Goal: Transaction & Acquisition: Purchase product/service

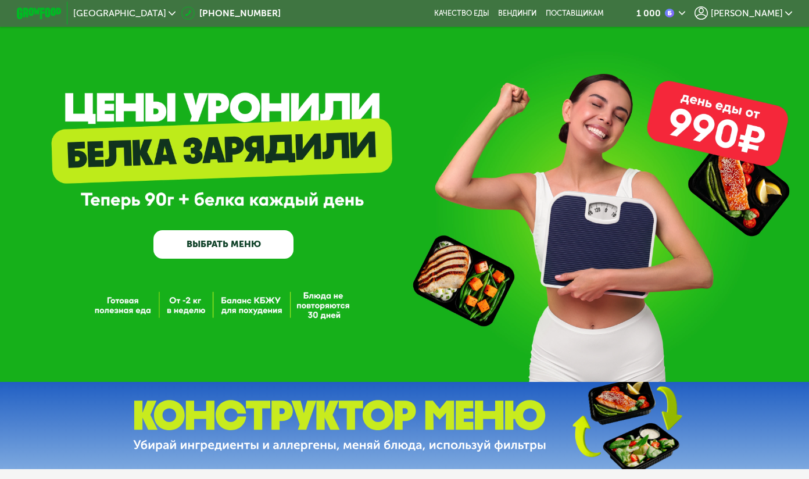
click at [771, 20] on div "[PERSON_NAME]" at bounding box center [744, 12] width 98 height 13
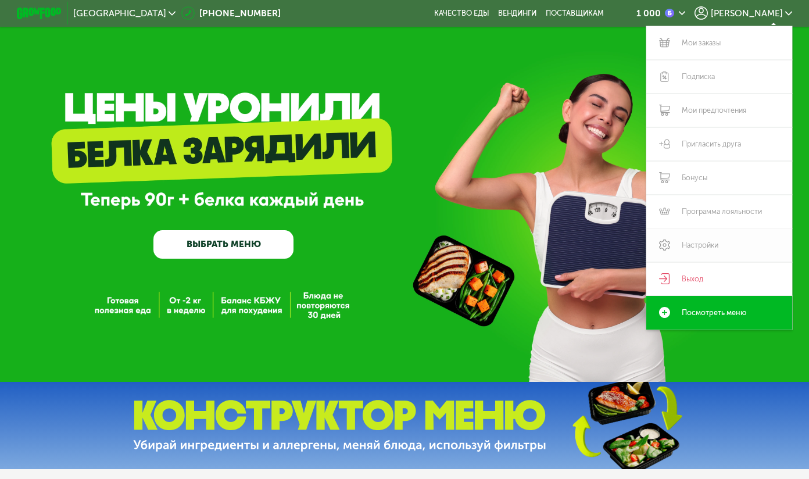
click at [701, 244] on link "Настройки" at bounding box center [719, 245] width 146 height 34
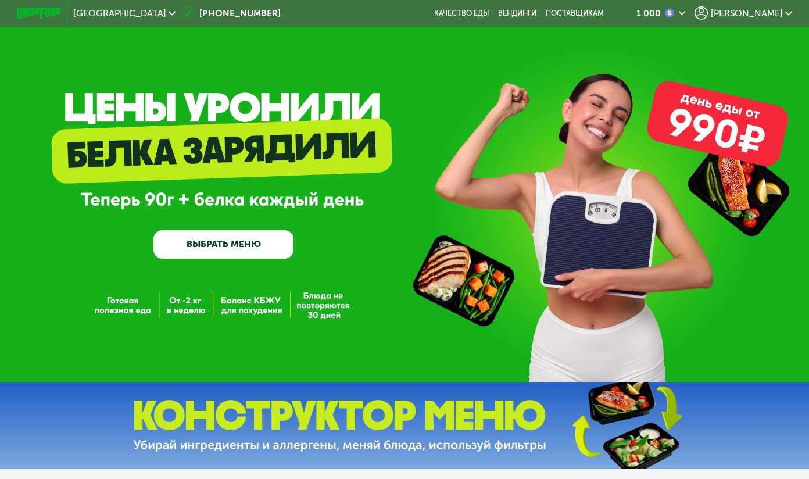
click at [773, 14] on span "[PERSON_NAME]" at bounding box center [747, 13] width 72 height 9
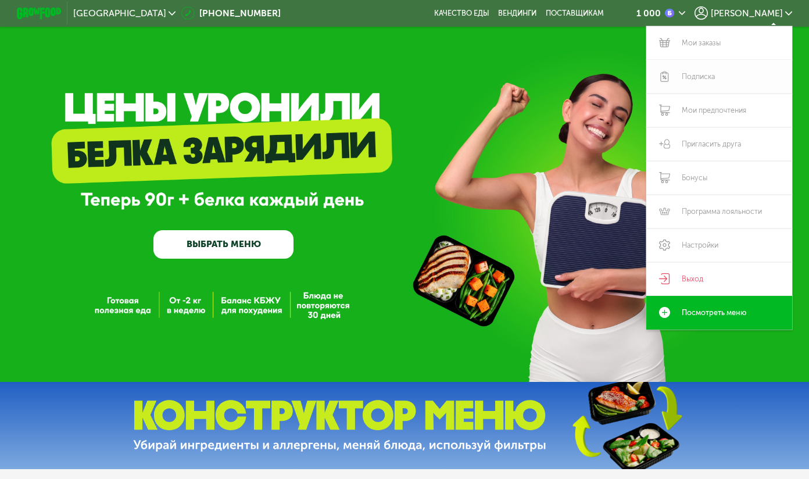
click at [703, 78] on link "Подписка" at bounding box center [719, 77] width 146 height 34
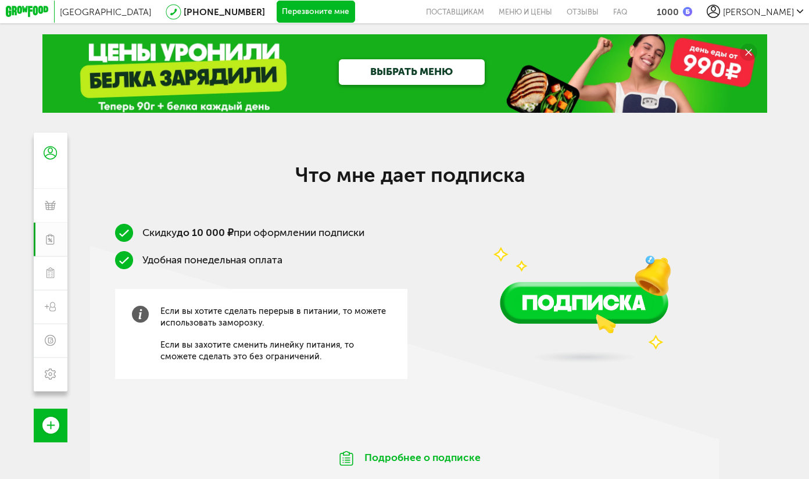
click at [368, 73] on link "ВЫБРАТЬ МЕНЮ" at bounding box center [412, 72] width 146 height 26
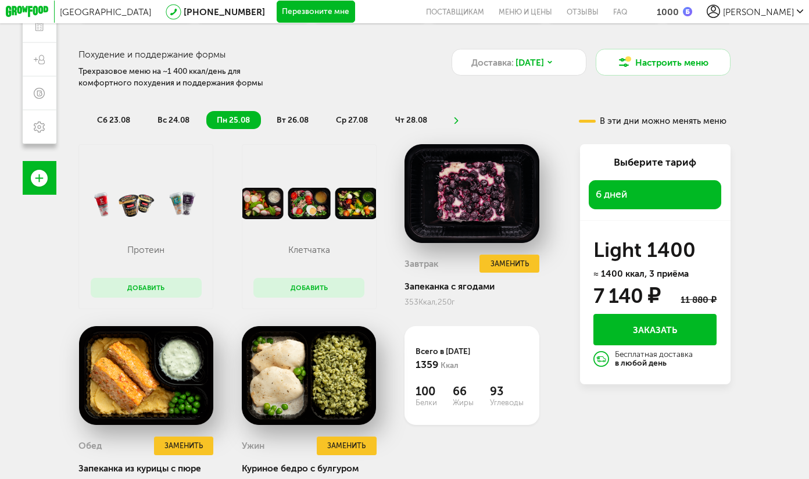
scroll to position [193, 0]
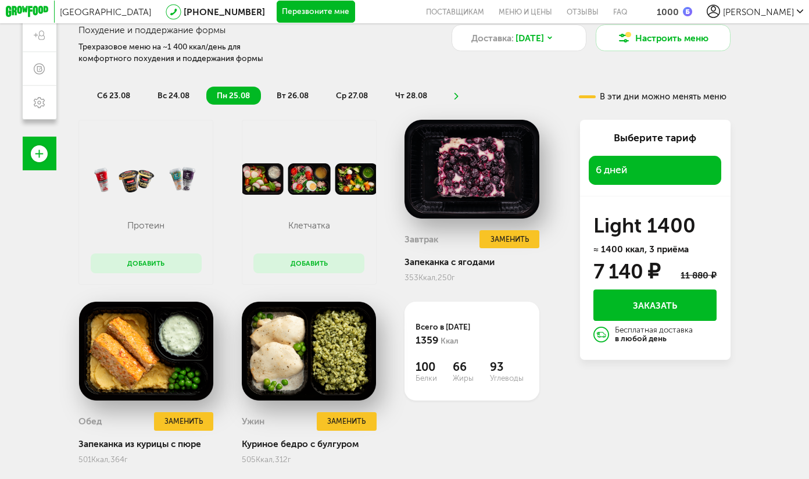
click at [416, 98] on span "чт 28.08" at bounding box center [411, 96] width 32 height 10
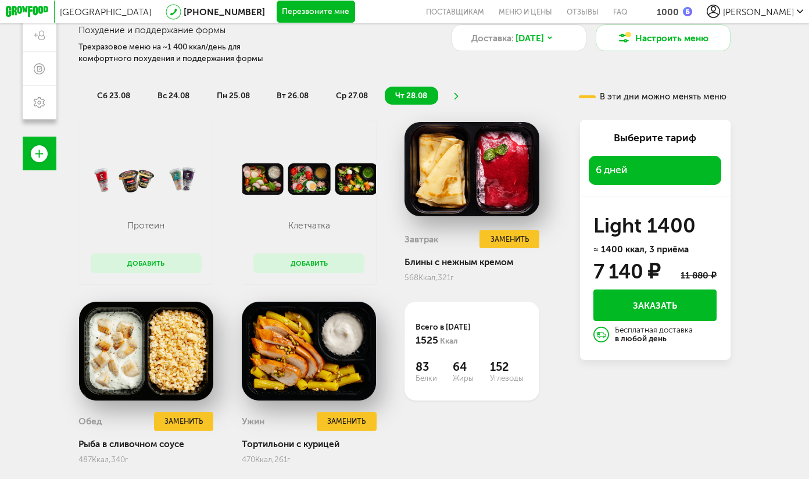
click at [455, 97] on icon at bounding box center [456, 96] width 8 height 7
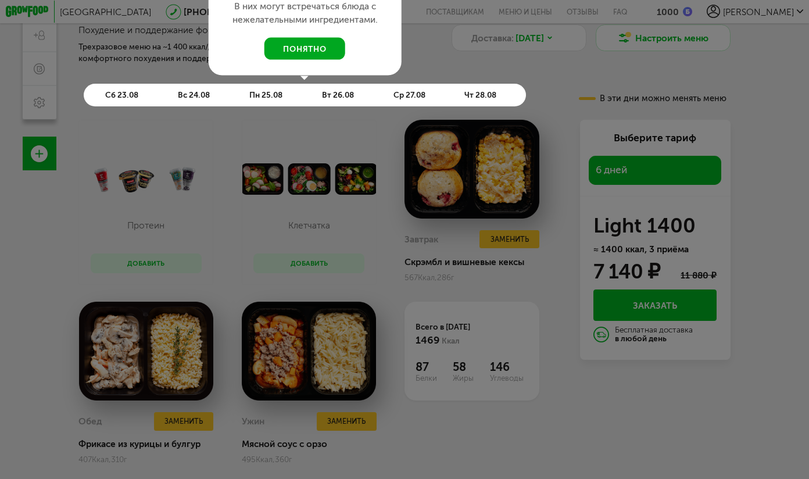
click at [321, 48] on button "понятно" at bounding box center [305, 48] width 81 height 23
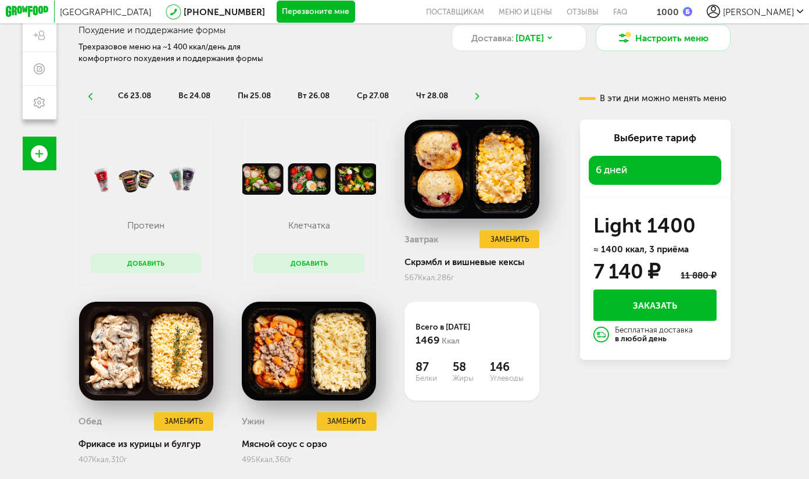
click at [268, 97] on span "пн 25.08" at bounding box center [254, 96] width 33 height 10
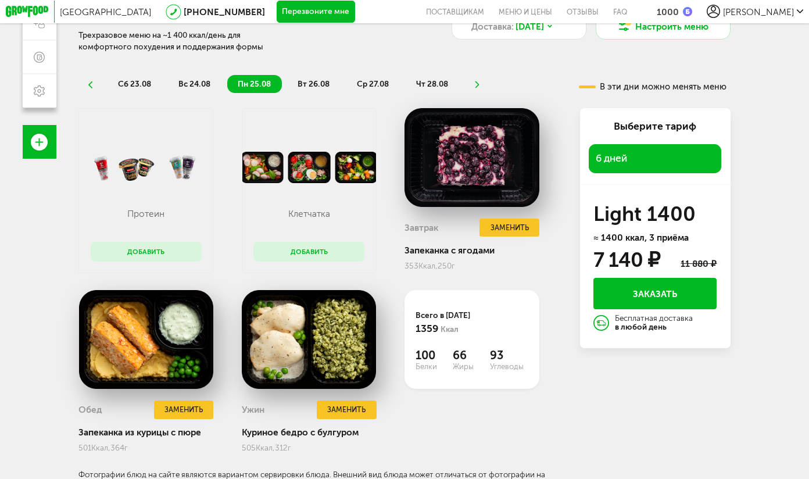
scroll to position [205, 0]
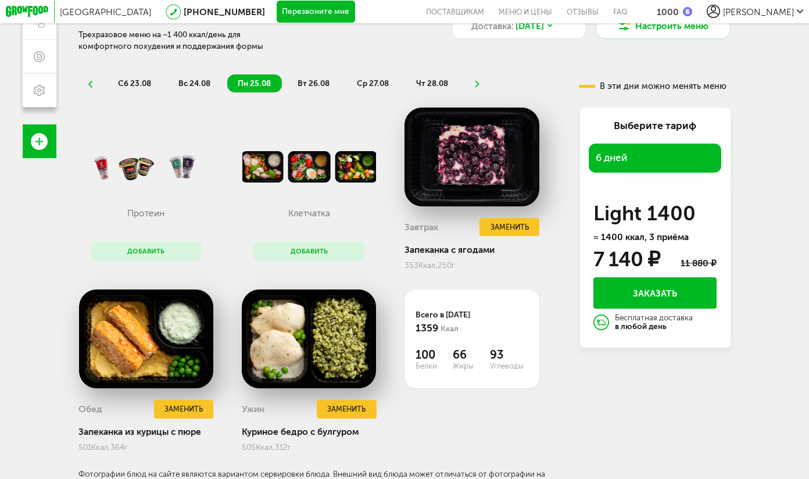
click at [199, 85] on span "вс 24.08" at bounding box center [194, 83] width 32 height 10
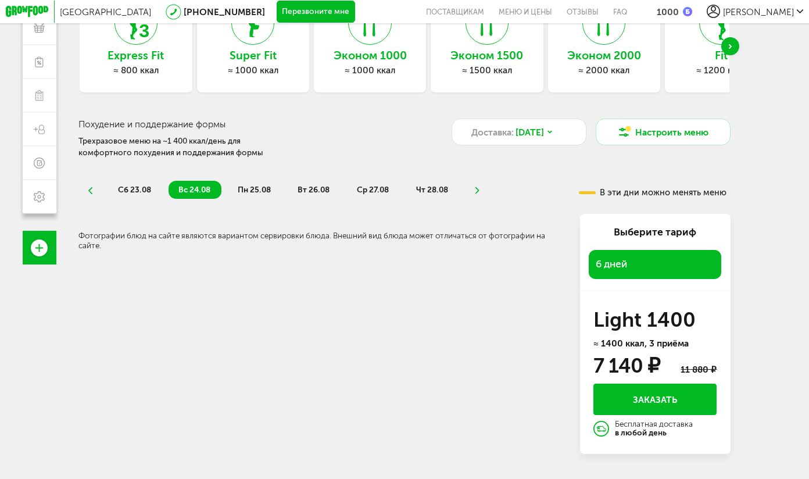
scroll to position [99, 0]
click at [87, 191] on icon at bounding box center [91, 190] width 8 height 7
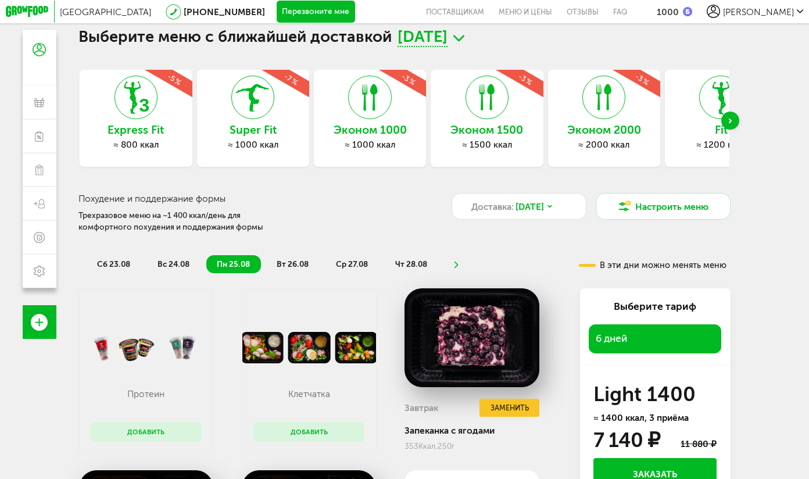
scroll to position [0, 0]
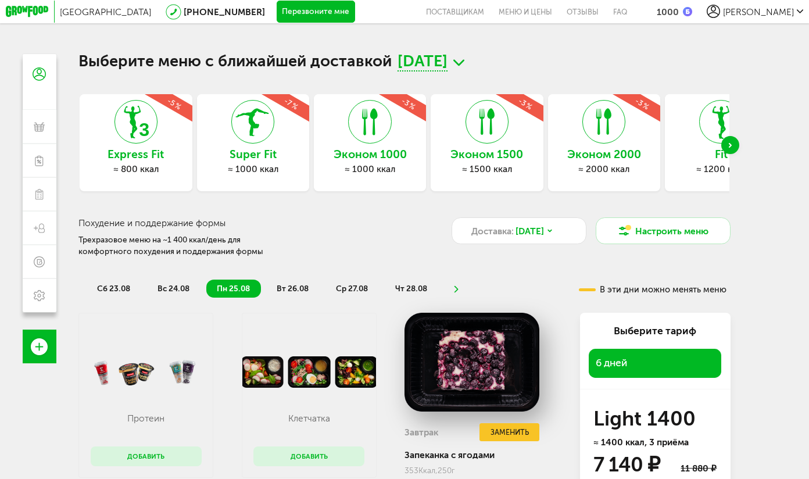
click at [294, 287] on span "вт 26.08" at bounding box center [293, 289] width 32 height 10
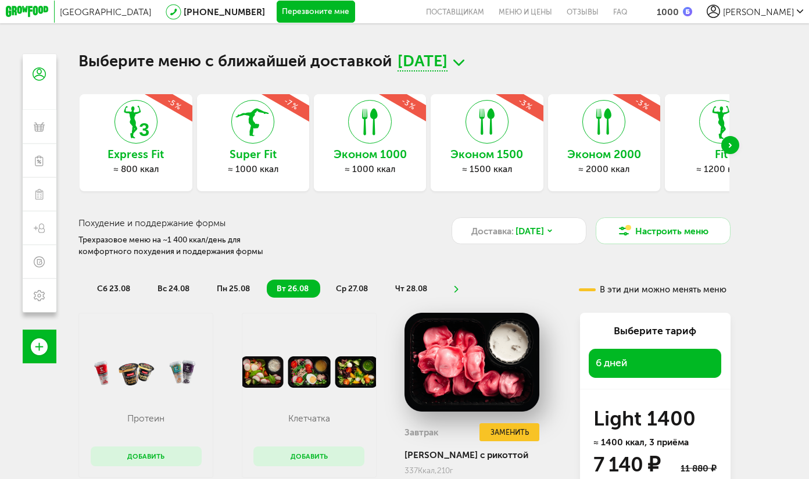
click at [351, 287] on span "ср 27.08" at bounding box center [352, 289] width 32 height 10
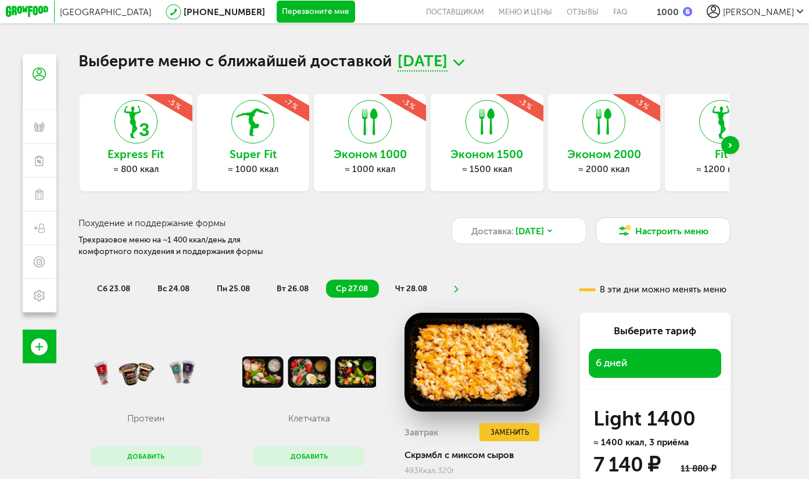
click at [679, 16] on div "1000" at bounding box center [668, 11] width 22 height 11
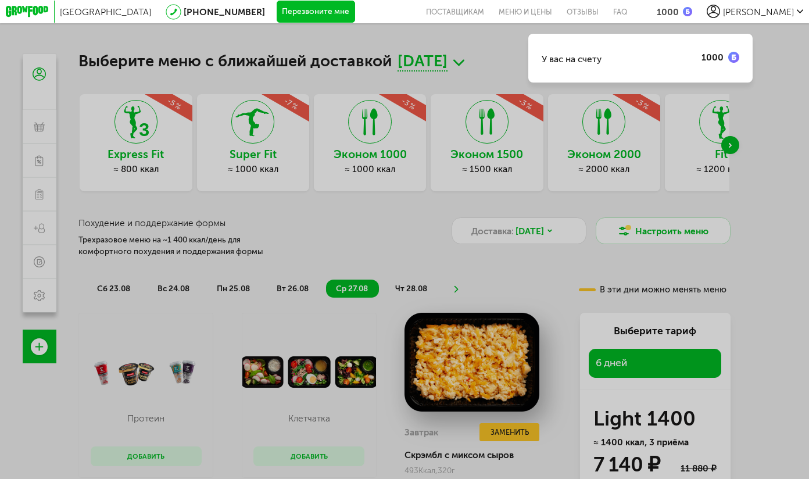
click at [767, 87] on div "У вас на счету 1000" at bounding box center [404, 239] width 809 height 479
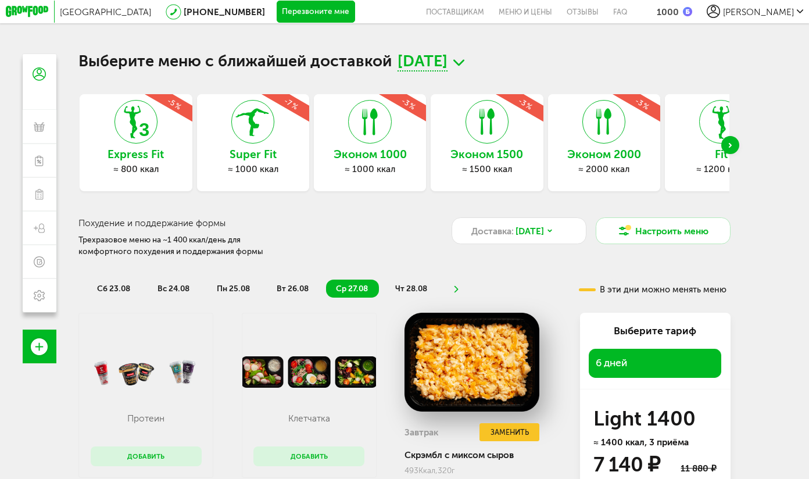
click at [295, 285] on span "вт 26.08" at bounding box center [293, 289] width 32 height 10
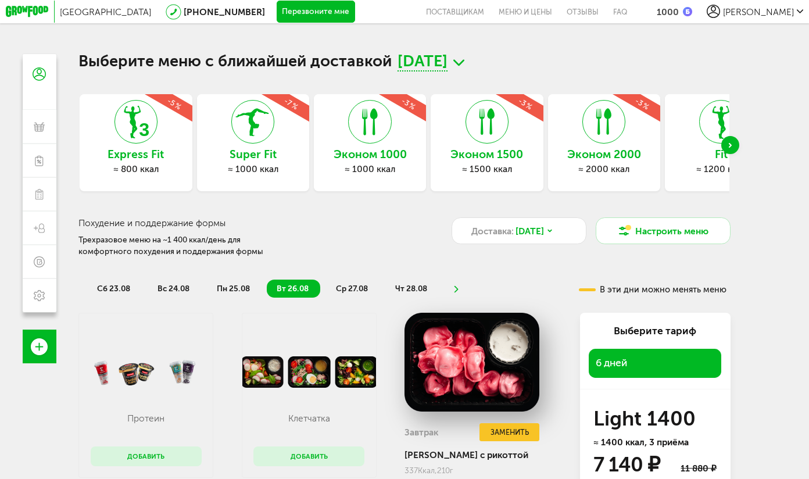
click at [346, 288] on span "ср 27.08" at bounding box center [352, 289] width 32 height 10
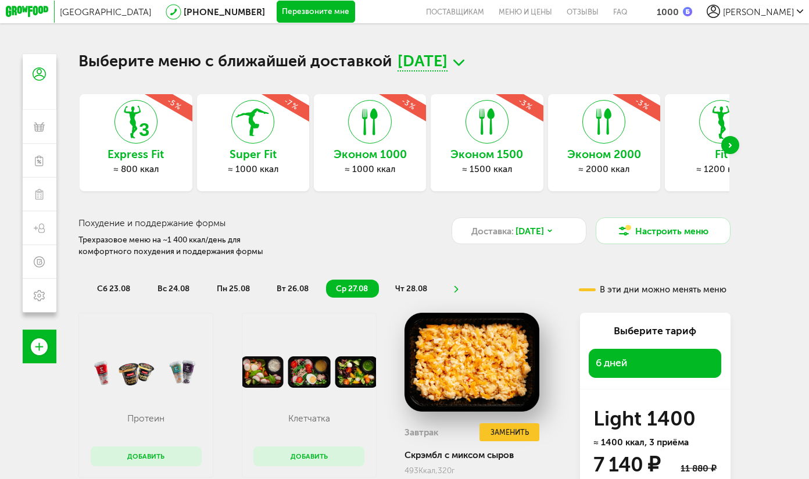
click at [412, 290] on span "чт 28.08" at bounding box center [411, 289] width 32 height 10
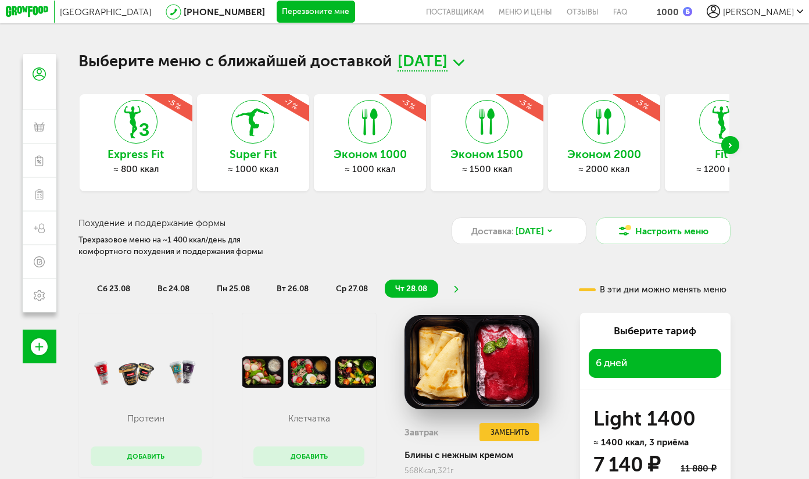
click at [345, 290] on span "ср 27.08" at bounding box center [352, 289] width 32 height 10
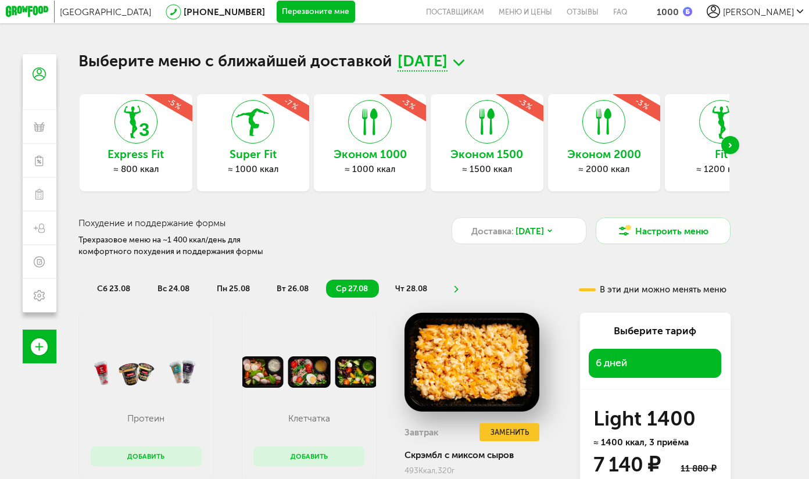
click at [301, 292] on span "вт 26.08" at bounding box center [293, 289] width 32 height 10
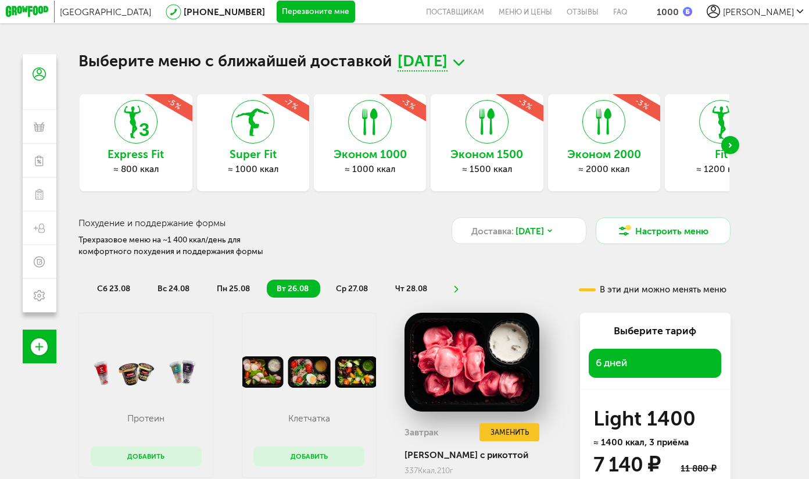
click at [239, 290] on span "пн 25.08" at bounding box center [233, 289] width 33 height 10
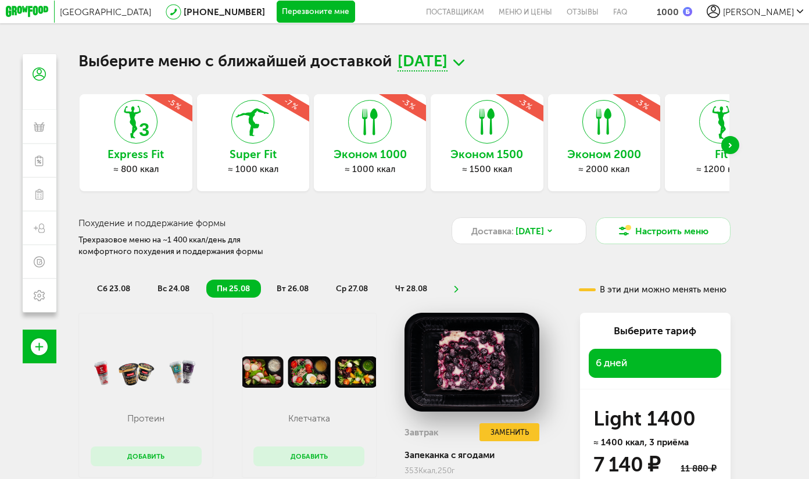
click at [176, 288] on span "вс 24.08" at bounding box center [174, 289] width 32 height 10
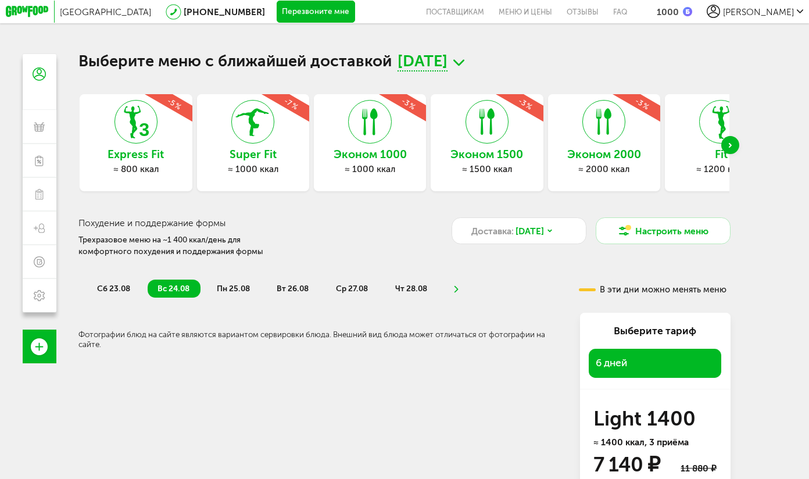
click at [228, 284] on span "пн 25.08" at bounding box center [233, 289] width 33 height 10
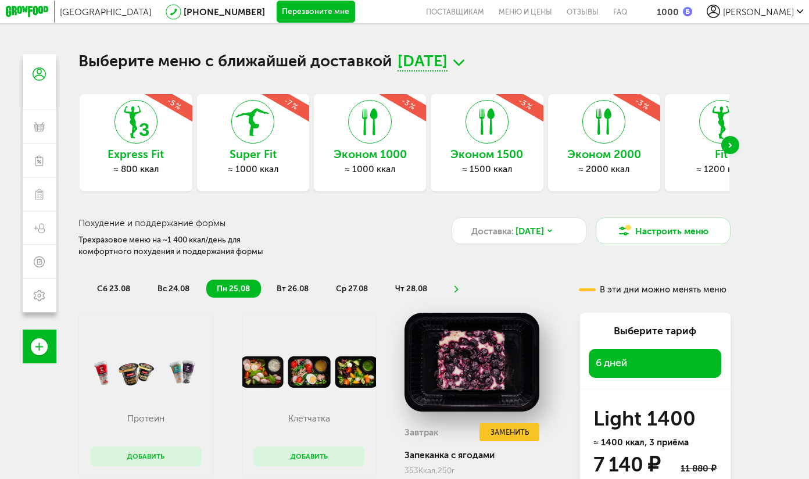
click at [116, 286] on span "сб 23.08" at bounding box center [113, 289] width 33 height 10
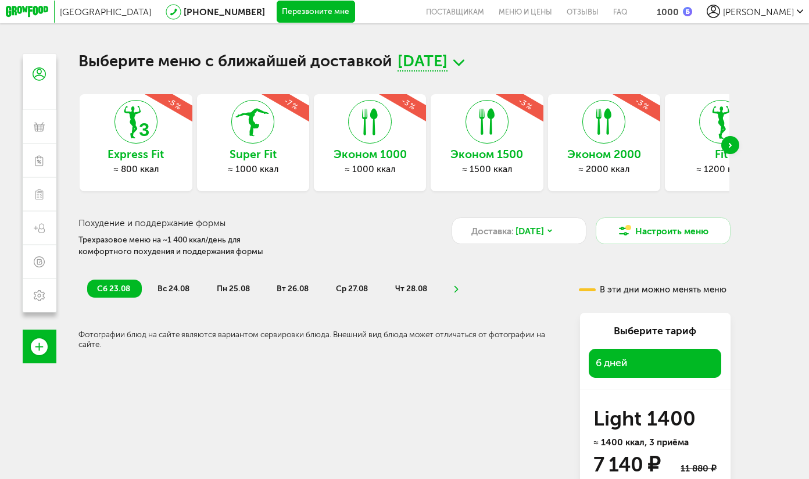
click at [171, 284] on span "вс 24.08" at bounding box center [174, 289] width 32 height 10
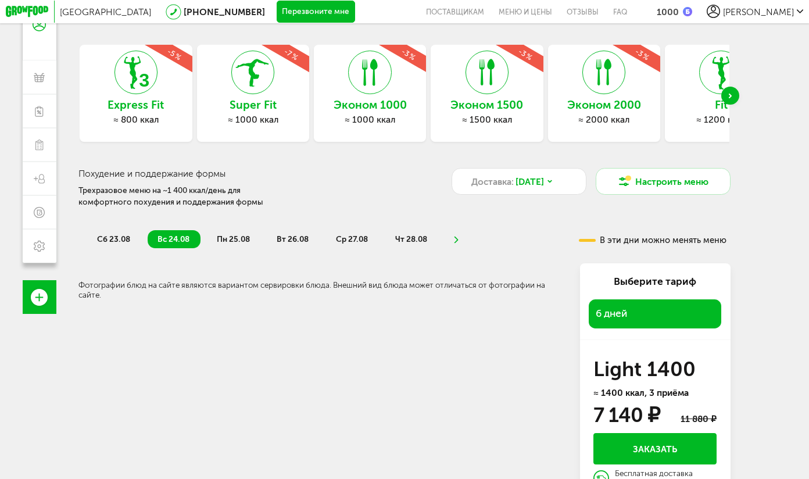
scroll to position [99, 0]
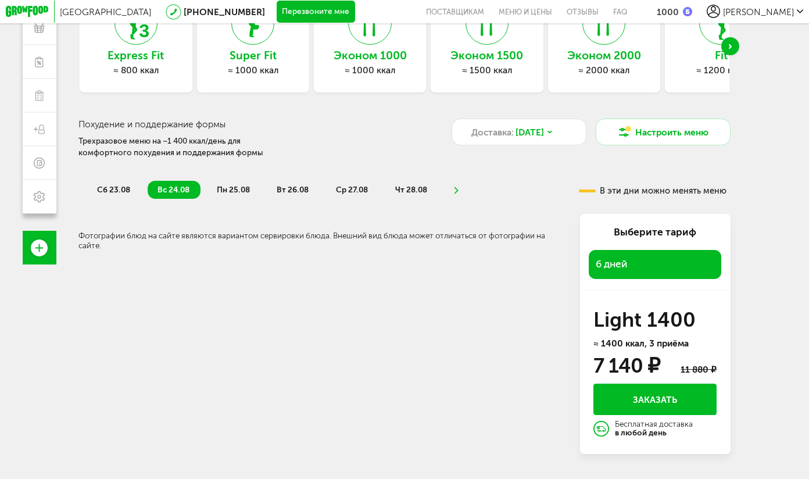
click at [229, 190] on span "пн 25.08" at bounding box center [233, 190] width 33 height 10
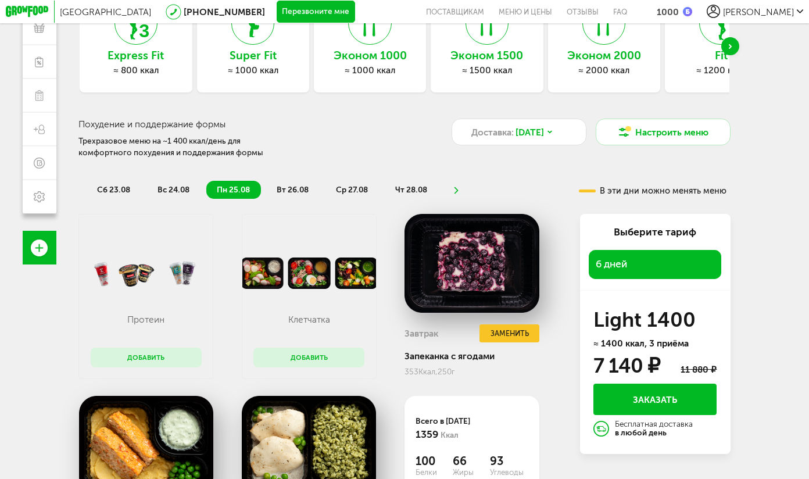
click at [302, 181] on li "вт 26.08" at bounding box center [293, 190] width 53 height 18
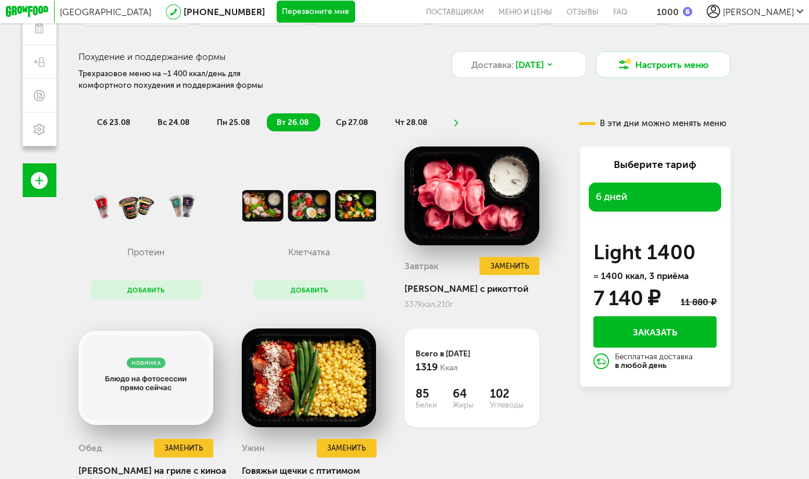
scroll to position [158, 0]
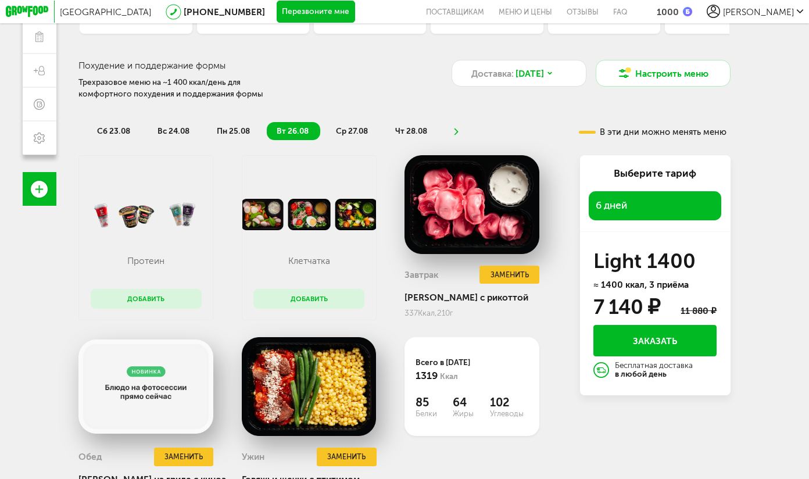
click at [225, 133] on span "пн 25.08" at bounding box center [233, 131] width 33 height 10
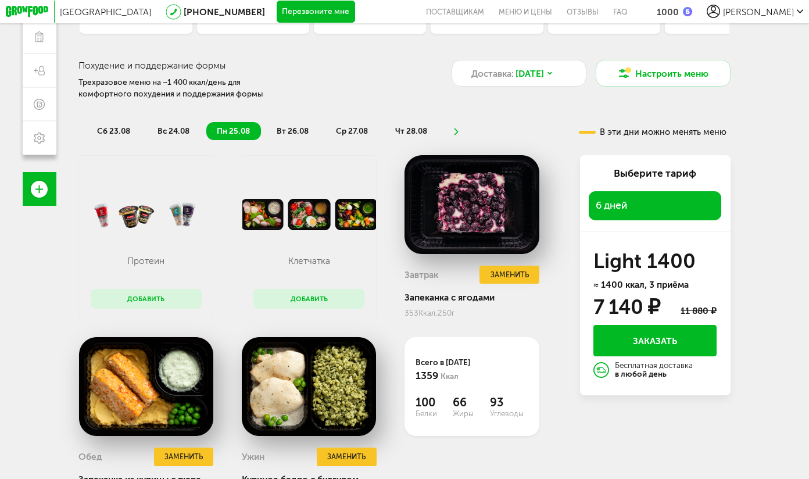
click at [176, 131] on span "вс 24.08" at bounding box center [174, 131] width 32 height 10
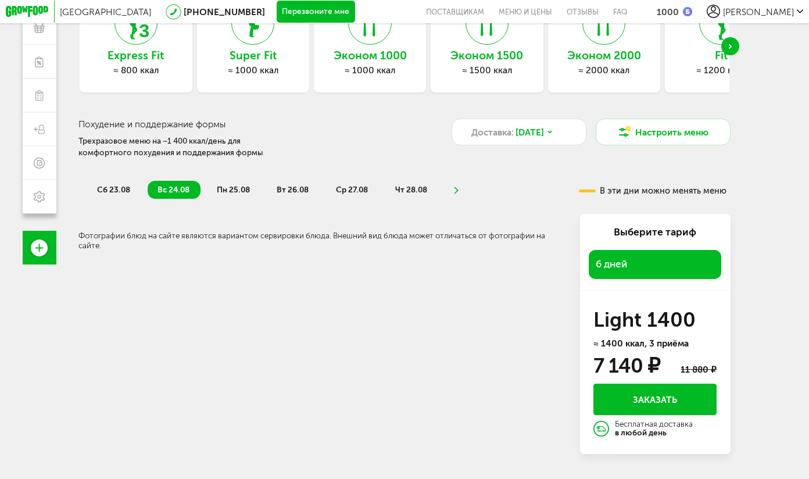
scroll to position [99, 0]
click at [116, 193] on span "сб 23.08" at bounding box center [113, 190] width 33 height 10
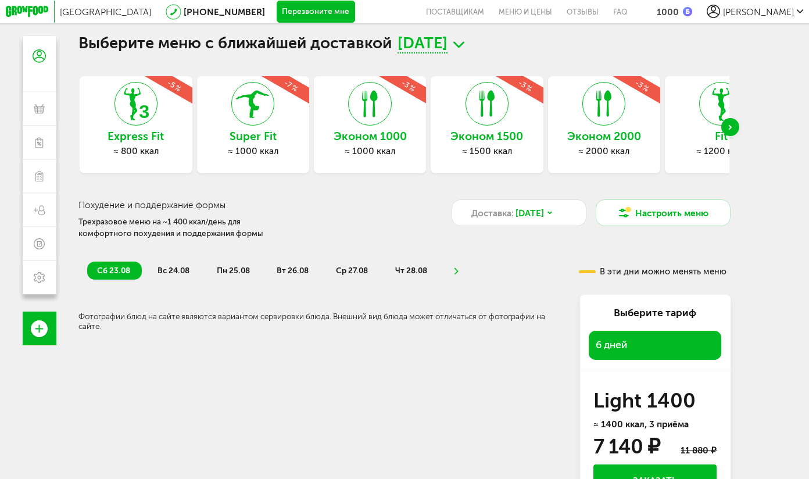
scroll to position [0, 0]
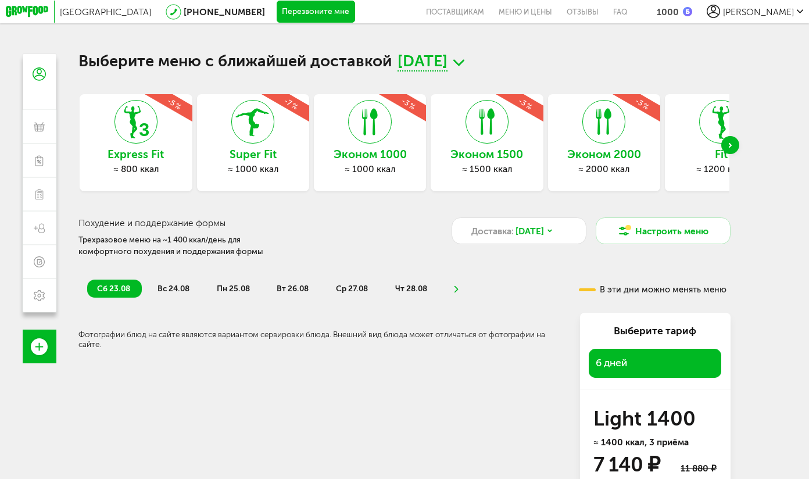
click at [167, 290] on span "вс 24.08" at bounding box center [174, 289] width 32 height 10
click at [231, 296] on div "сб 23.08 вс 24.08 пн 25.08 вт 26.08 ср 27.08 чт 28.08 В эти дни можно менять ме…" at bounding box center [404, 411] width 652 height 284
click at [242, 290] on span "пн 25.08" at bounding box center [233, 289] width 33 height 10
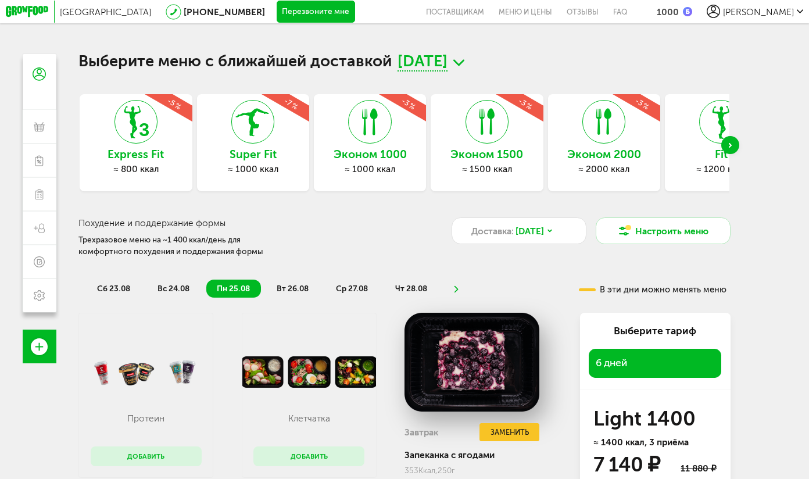
click at [292, 291] on span "вт 26.08" at bounding box center [293, 289] width 32 height 10
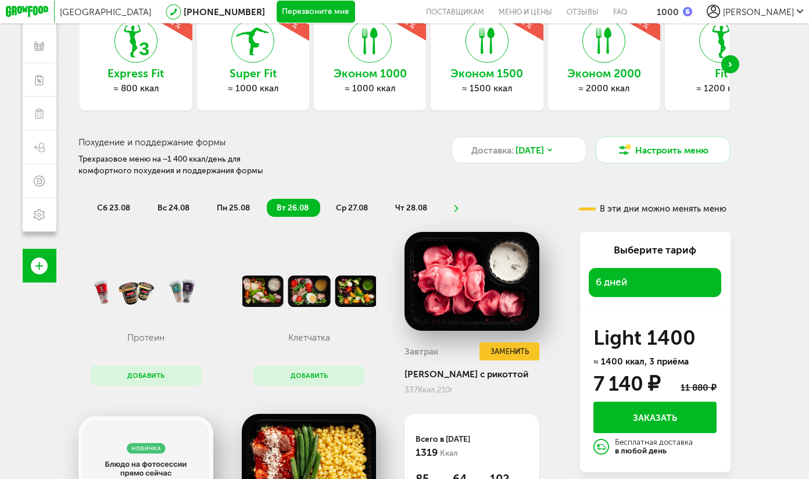
scroll to position [96, 0]
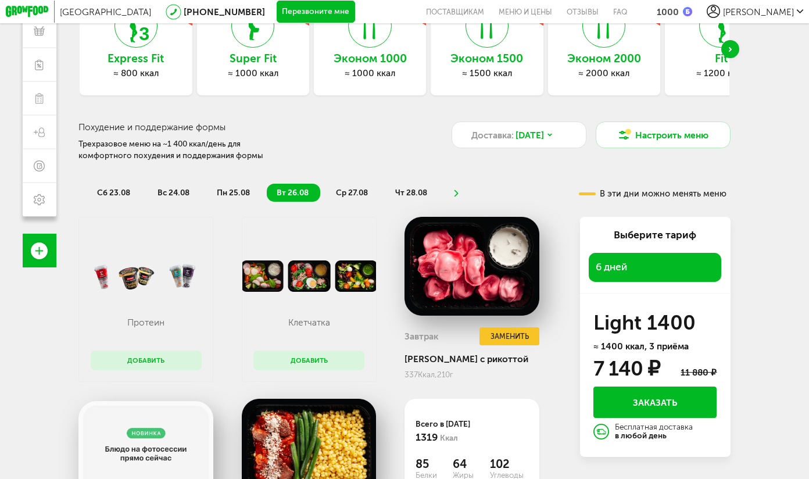
click at [366, 194] on span "ср 27.08" at bounding box center [352, 193] width 32 height 10
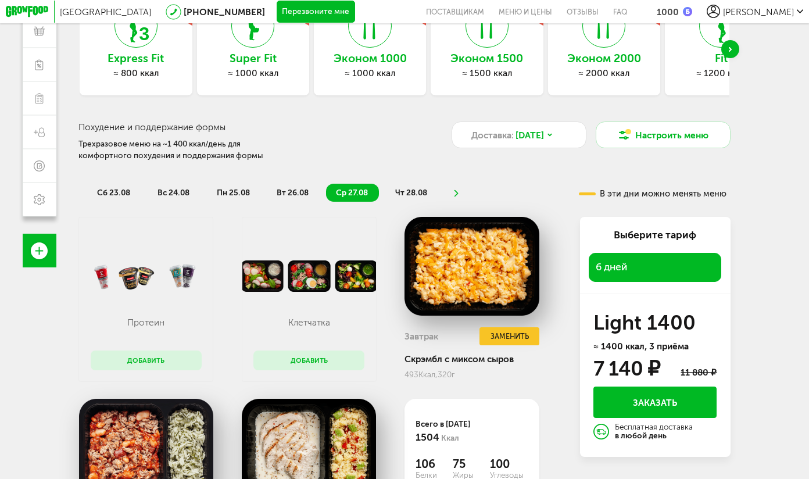
click at [408, 193] on span "чт 28.08" at bounding box center [411, 193] width 32 height 10
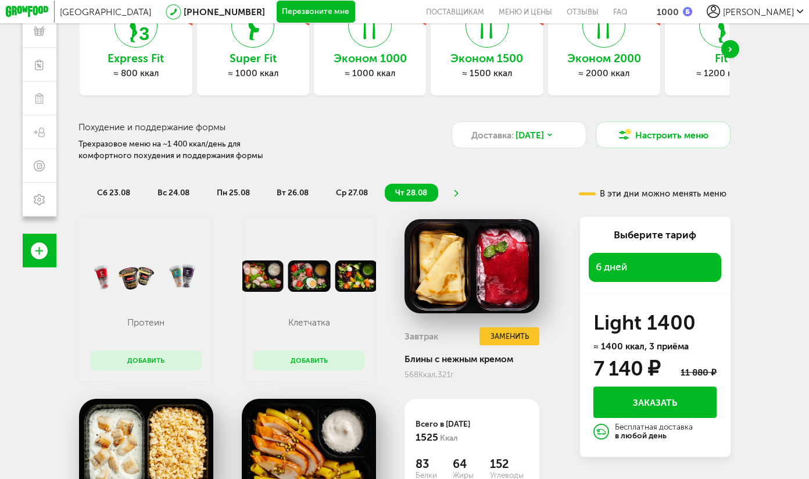
click at [457, 188] on li at bounding box center [456, 193] width 7 height 18
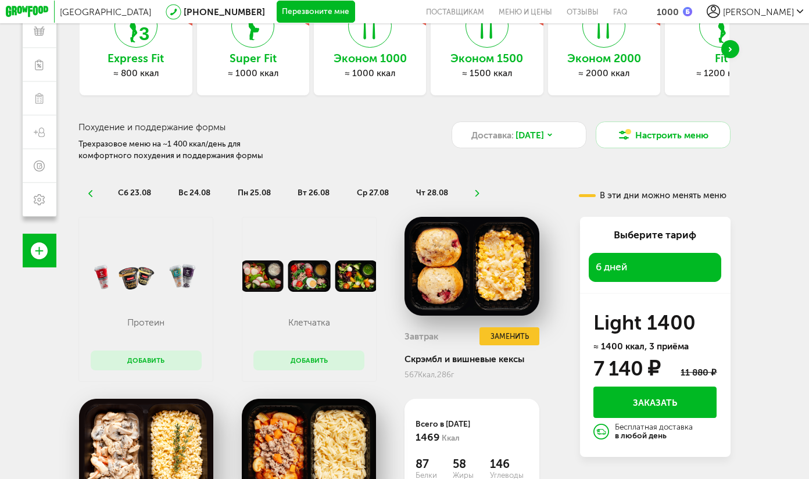
click at [478, 192] on icon at bounding box center [477, 193] width 8 height 7
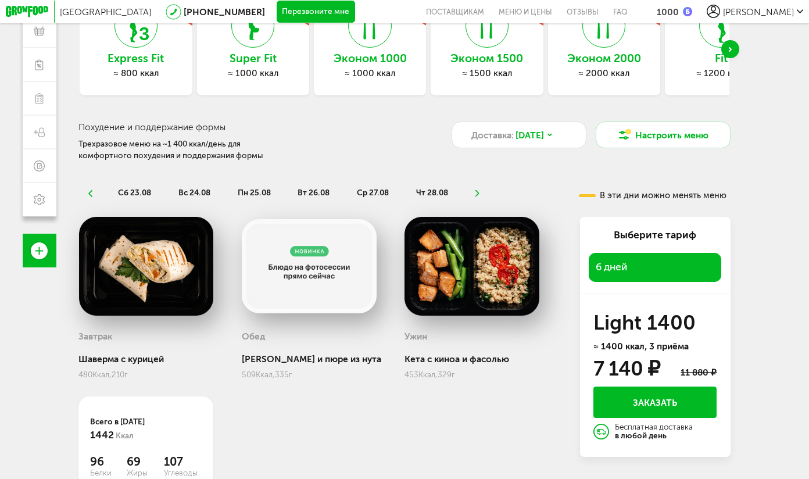
click at [89, 192] on use at bounding box center [90, 193] width 4 height 7
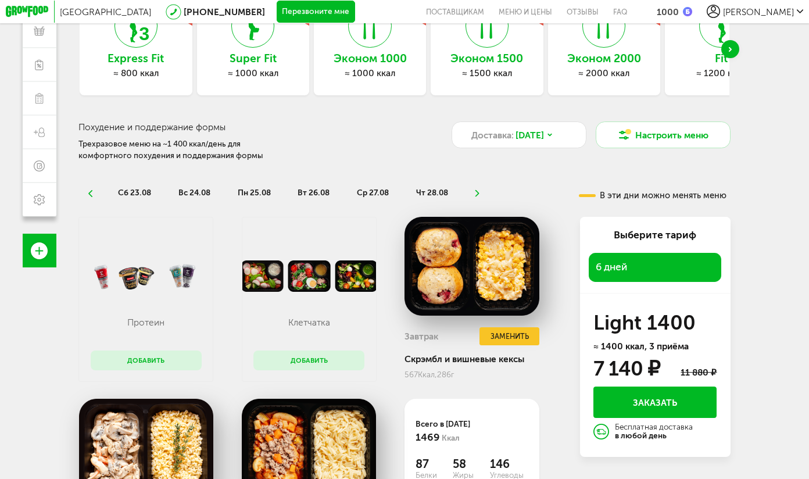
click at [89, 192] on use at bounding box center [90, 193] width 4 height 7
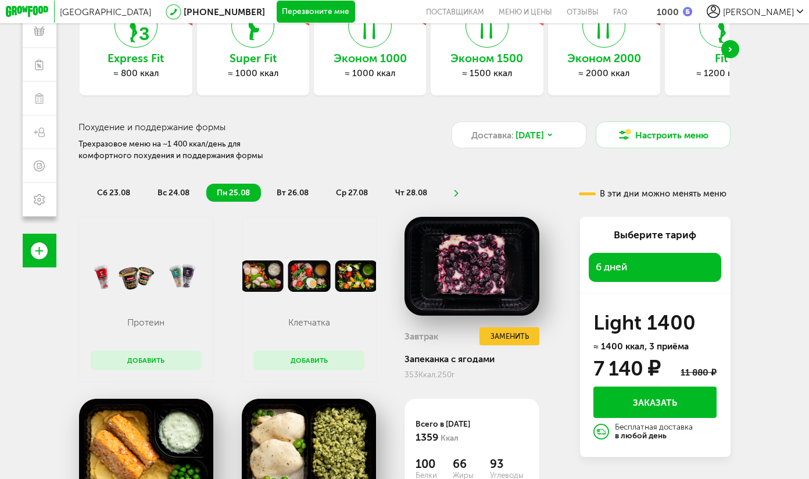
click at [89, 192] on li "сб 23.08" at bounding box center [114, 193] width 55 height 18
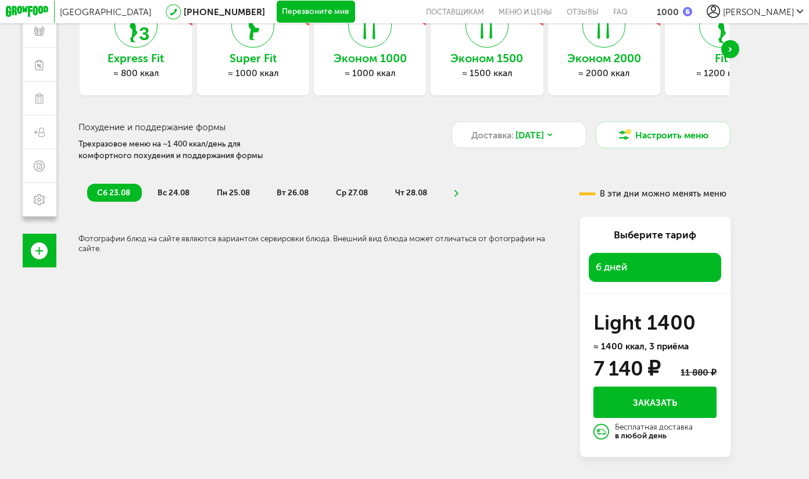
click at [89, 192] on li "сб 23.08" at bounding box center [114, 193] width 55 height 18
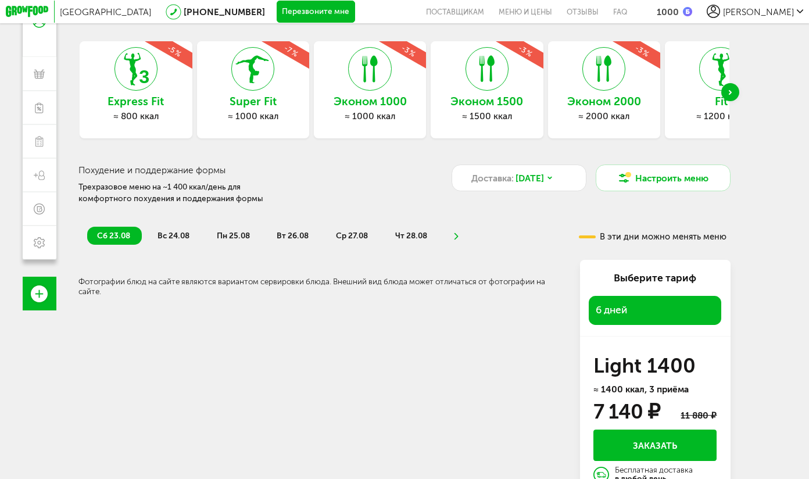
scroll to position [0, 0]
